Goal: Information Seeking & Learning: Learn about a topic

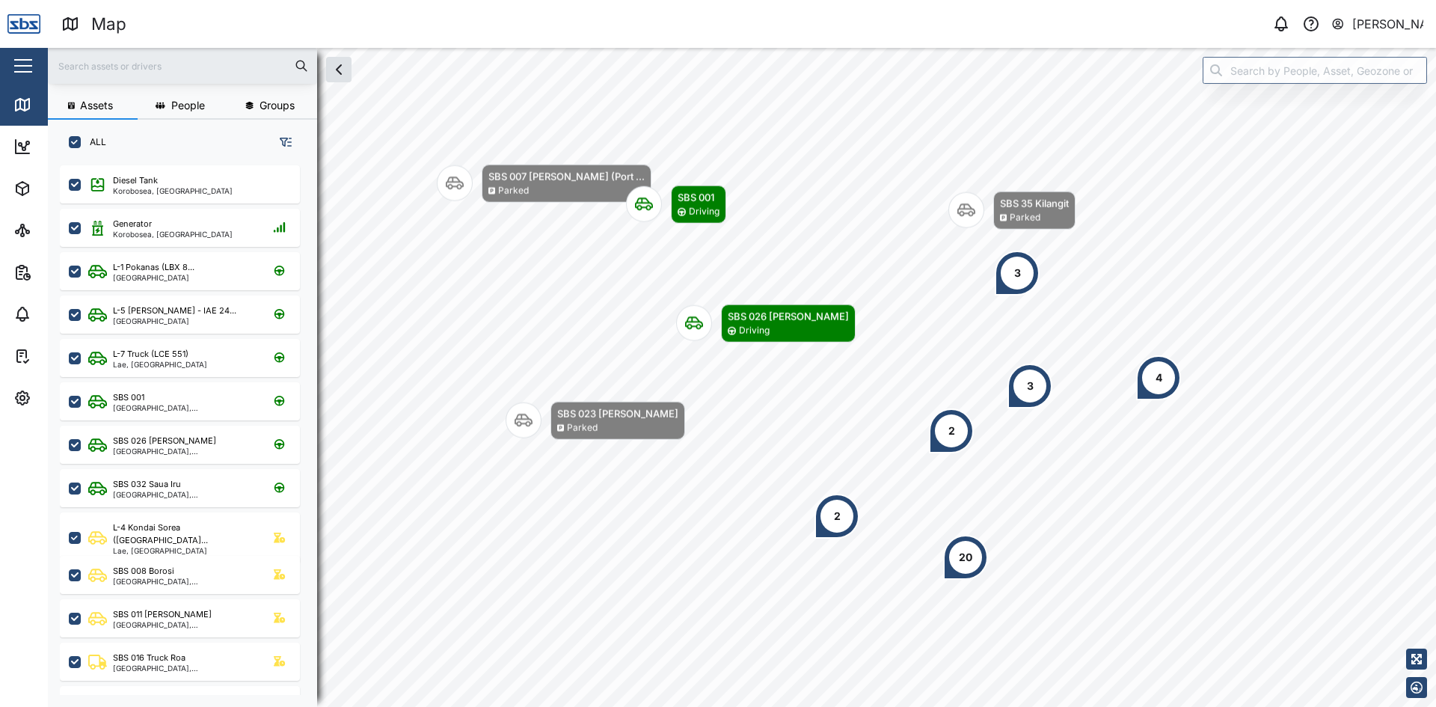
scroll to position [524, 234]
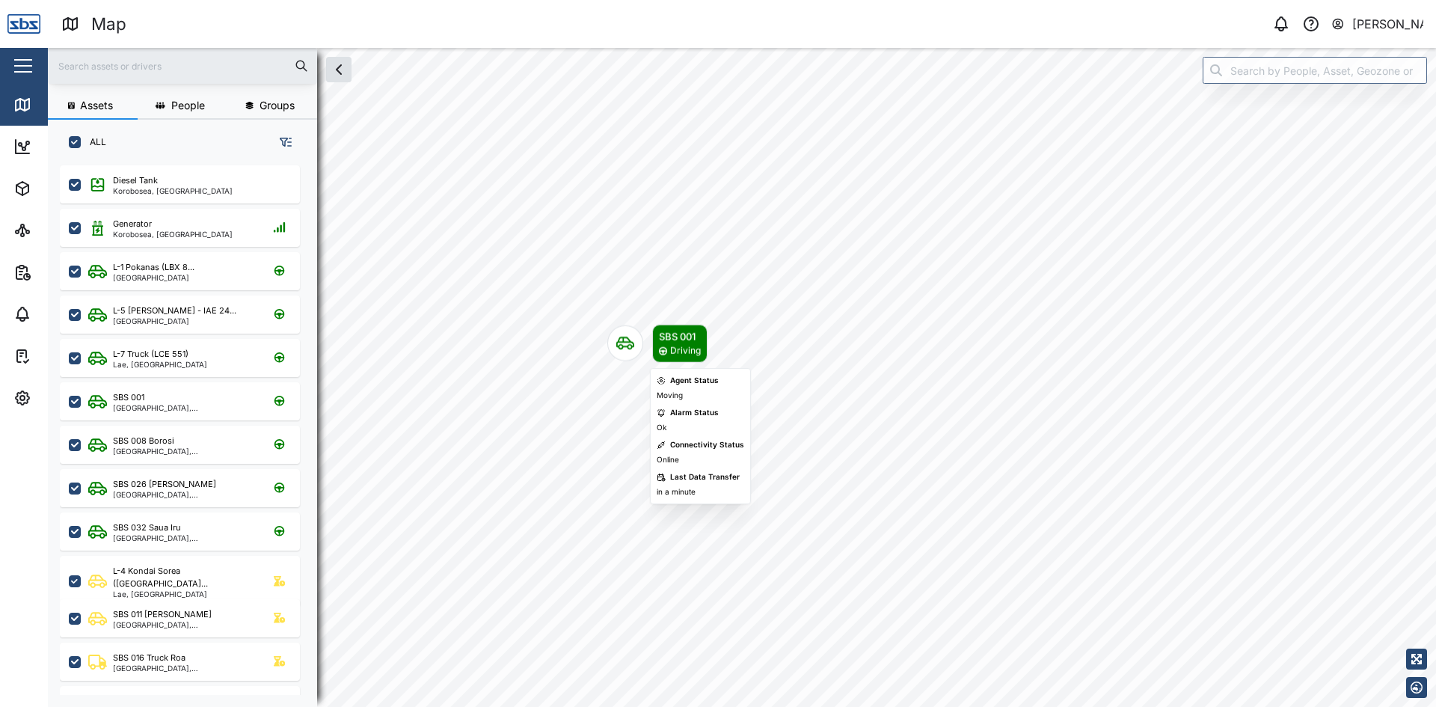
click at [628, 342] on icon "Map marker" at bounding box center [625, 343] width 18 height 13
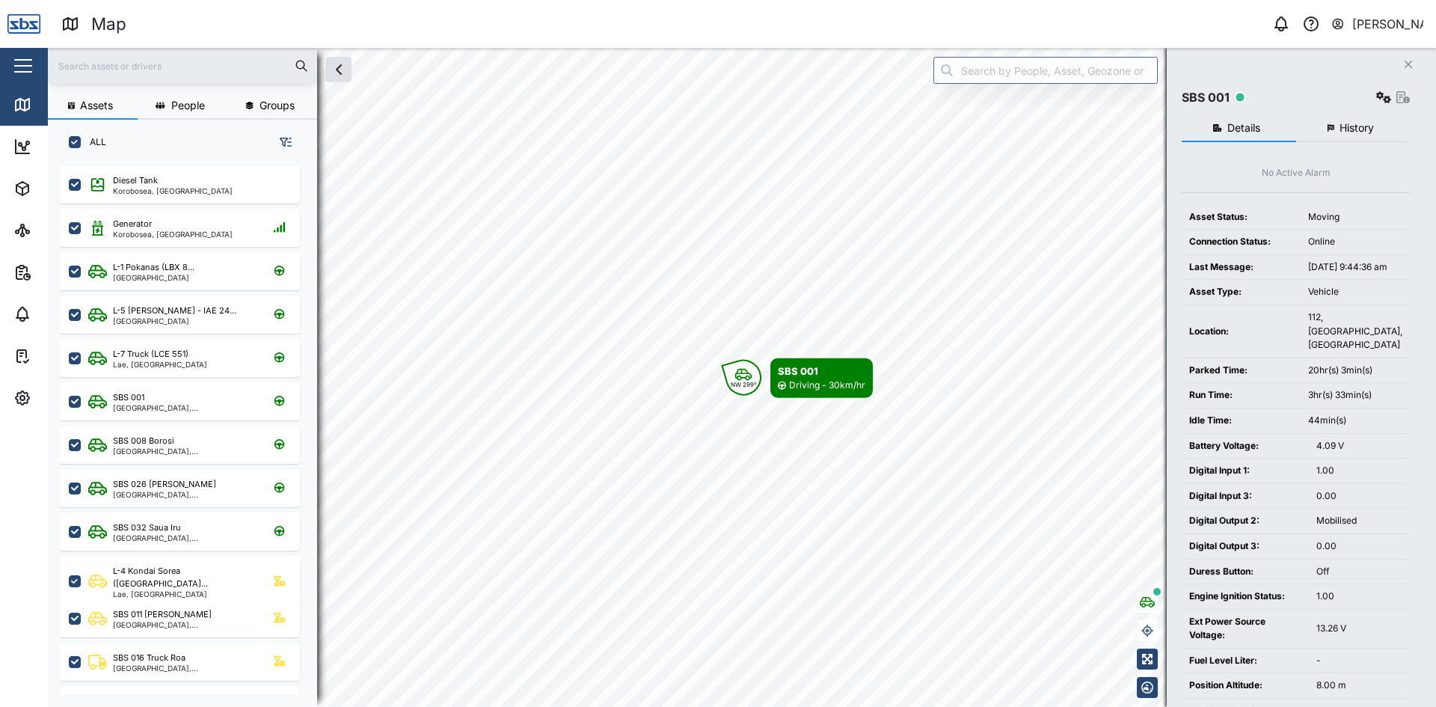
click at [1343, 126] on span "History" at bounding box center [1357, 128] width 34 height 10
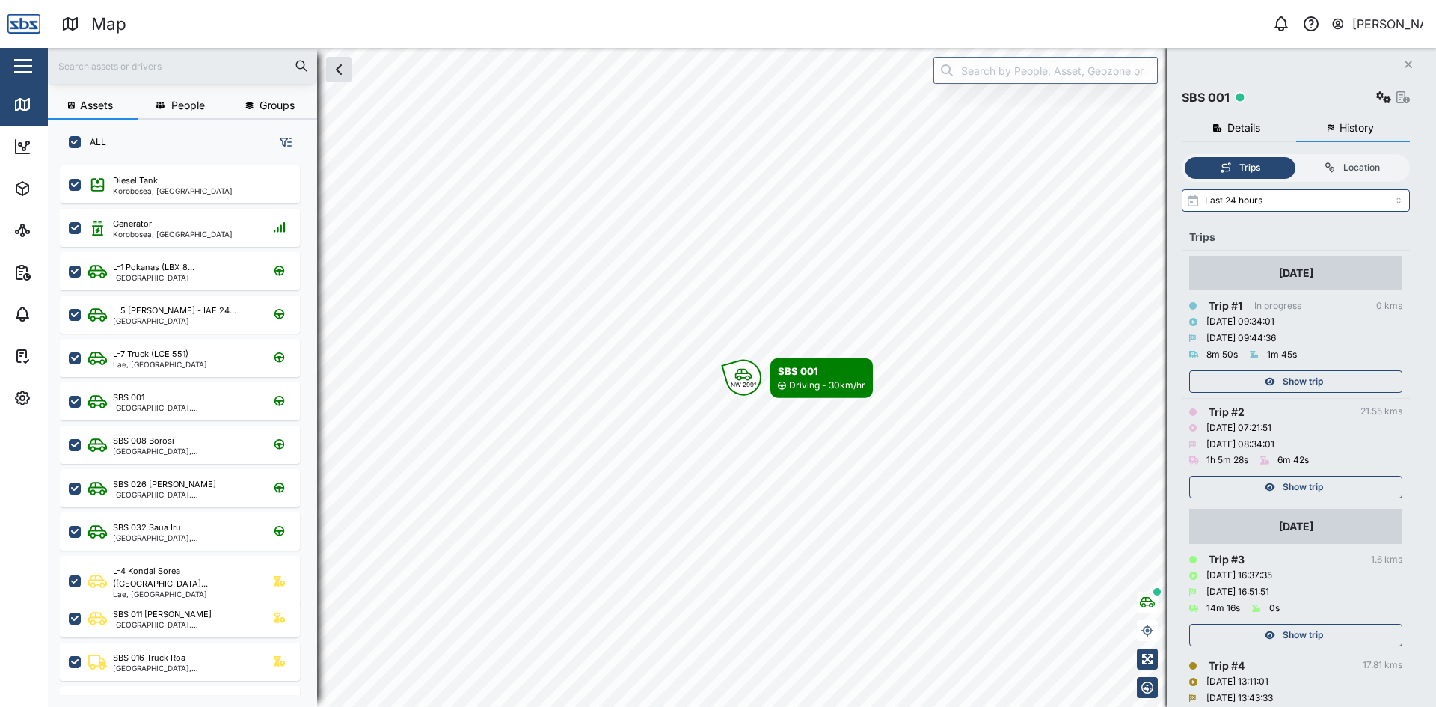
click at [1297, 480] on span "Show trip" at bounding box center [1303, 487] width 40 height 21
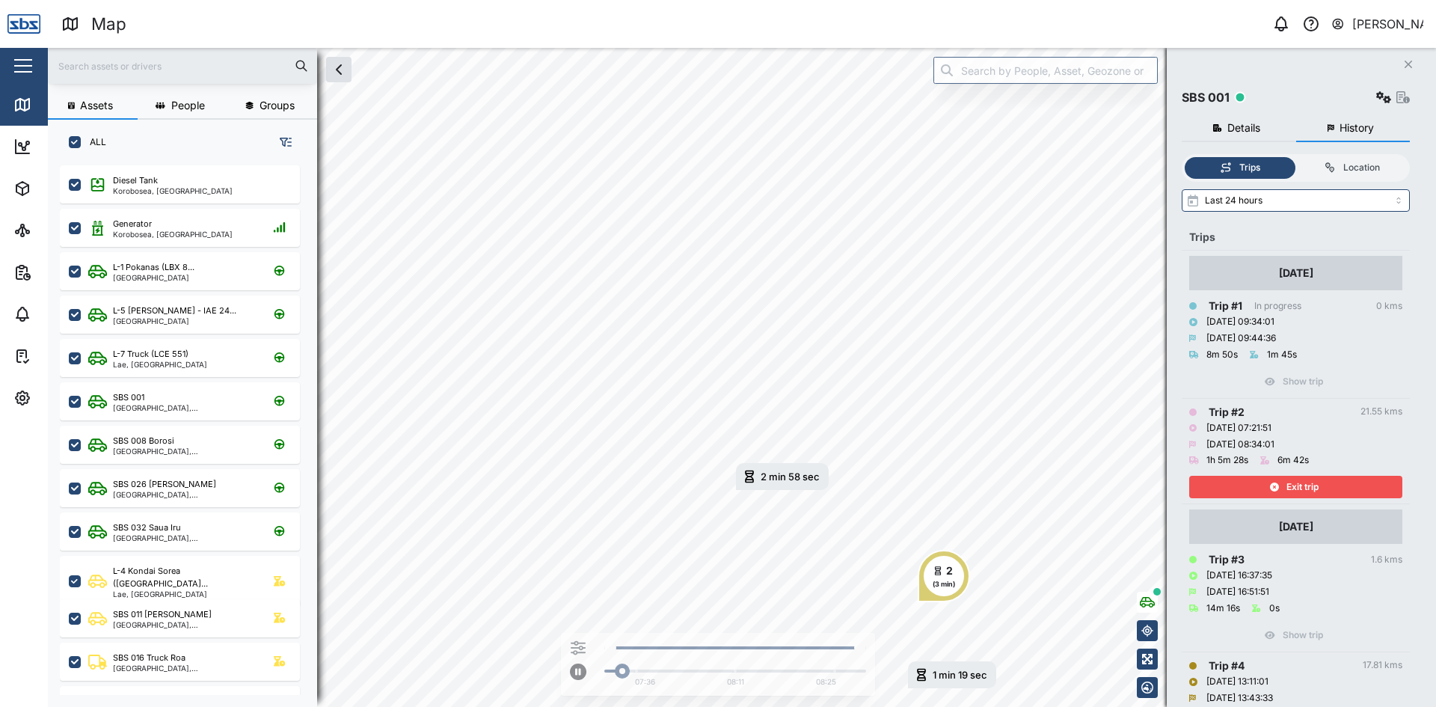
click at [1297, 480] on span "Exit trip" at bounding box center [1303, 487] width 32 height 21
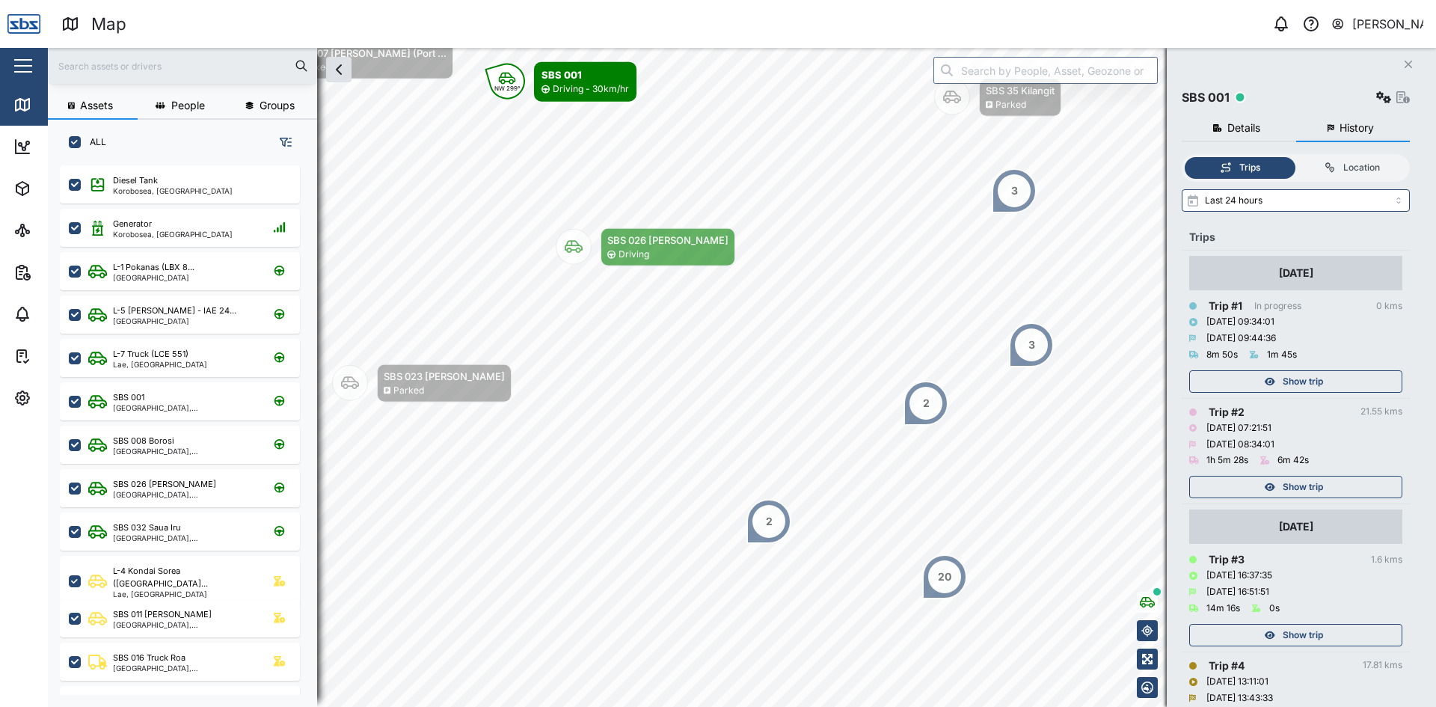
click at [1299, 378] on span "Show trip" at bounding box center [1303, 381] width 40 height 21
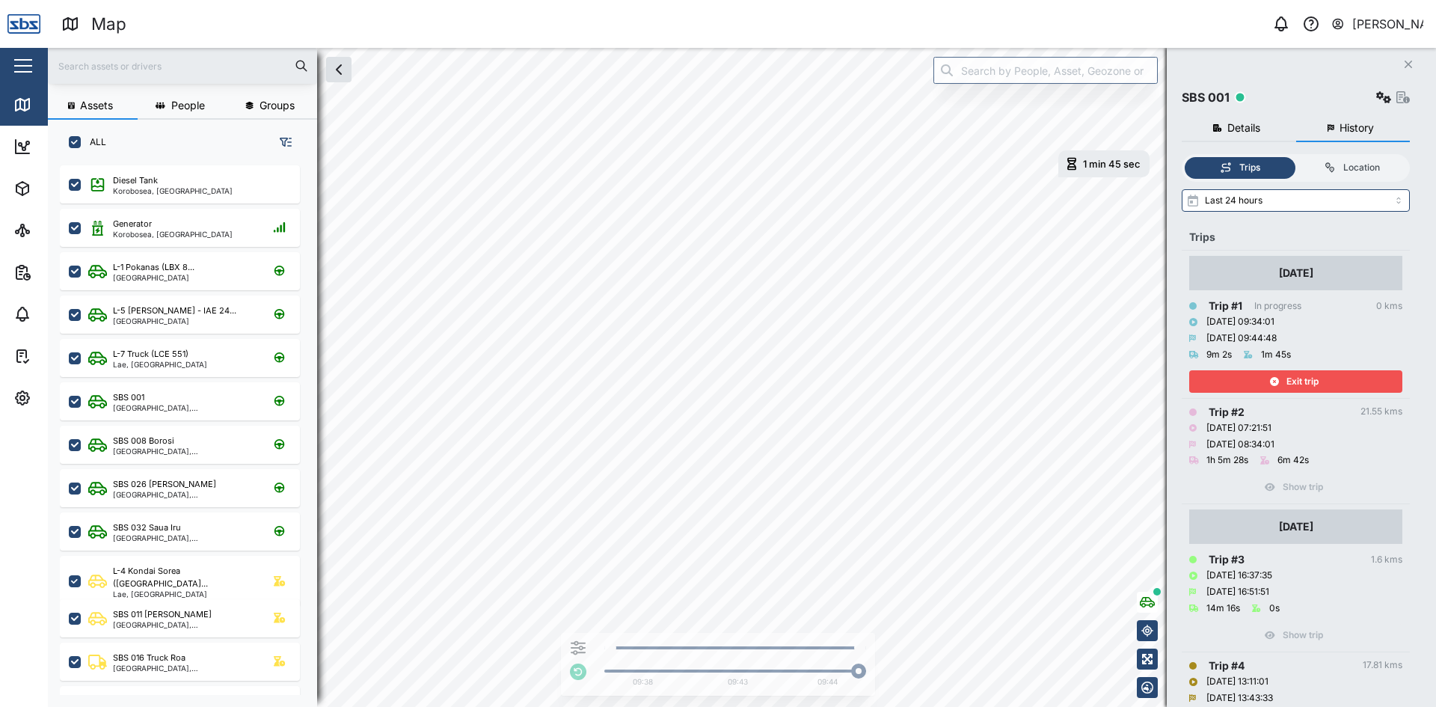
click at [1301, 379] on span "Exit trip" at bounding box center [1303, 381] width 32 height 21
